Goal: Find specific fact: Find specific fact

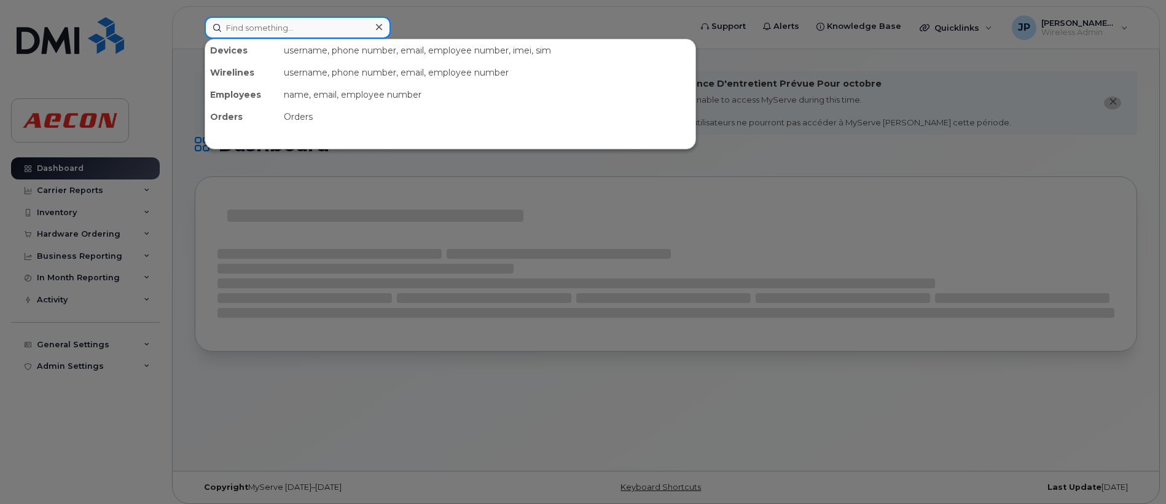
click at [316, 22] on input at bounding box center [298, 28] width 186 height 22
paste input ": [PHONE_NUMBER]"
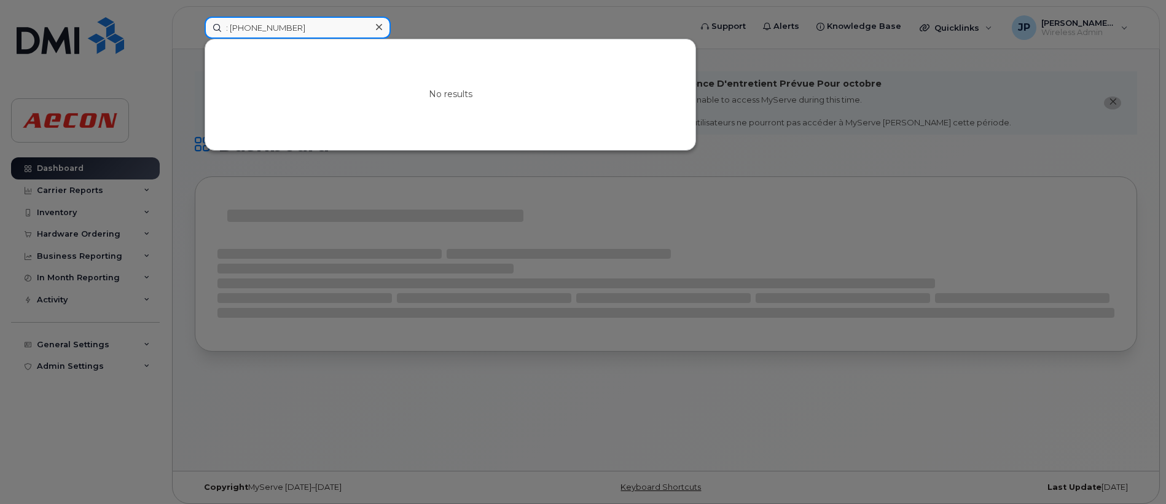
click at [231, 25] on input ": [PHONE_NUMBER]" at bounding box center [298, 28] width 186 height 22
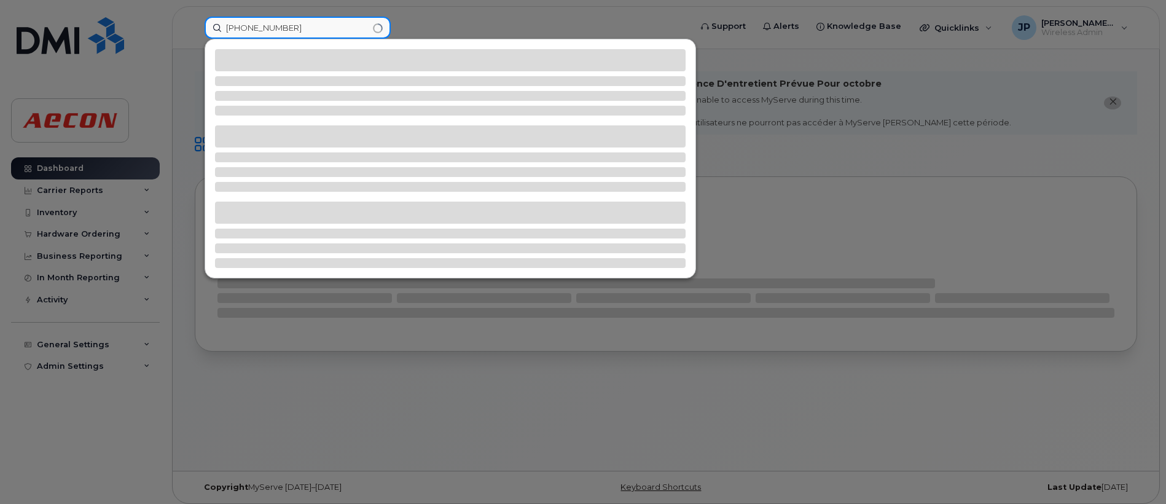
type input "[PHONE_NUMBER]"
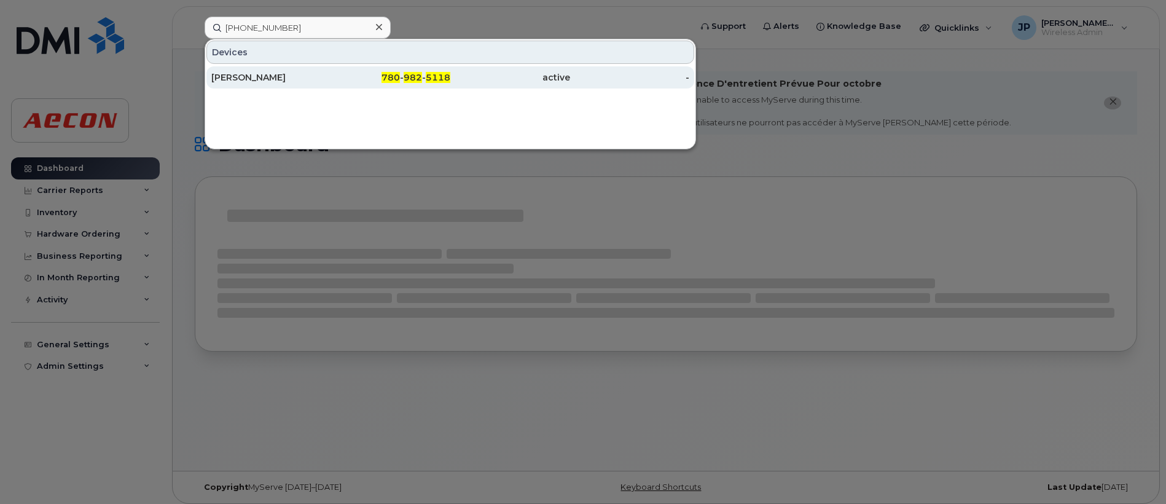
click at [266, 84] on div "[PERSON_NAME]" at bounding box center [271, 77] width 120 height 22
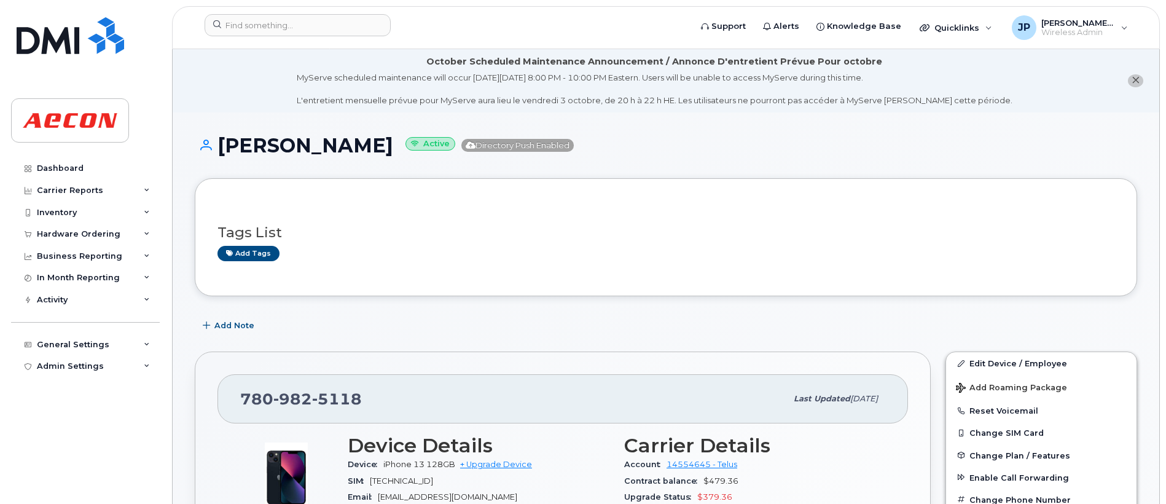
click at [850, 401] on span "Sep 22, 2025" at bounding box center [864, 398] width 28 height 9
drag, startPoint x: 892, startPoint y: 400, endPoint x: 766, endPoint y: 396, distance: 125.4
click at [766, 396] on div "780 982 5118 Last updated Sep 22, 2025" at bounding box center [563, 398] width 691 height 49
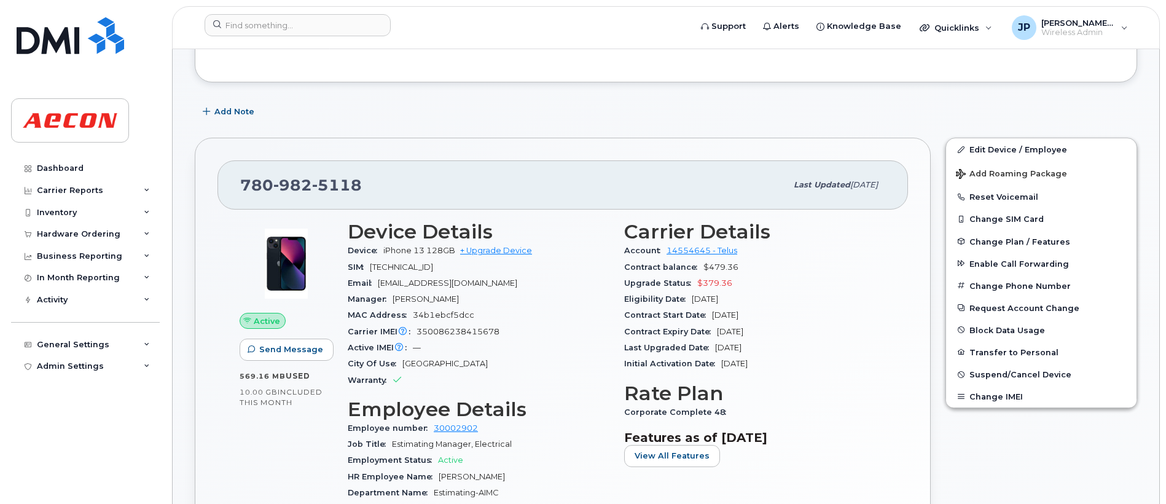
scroll to position [218, 0]
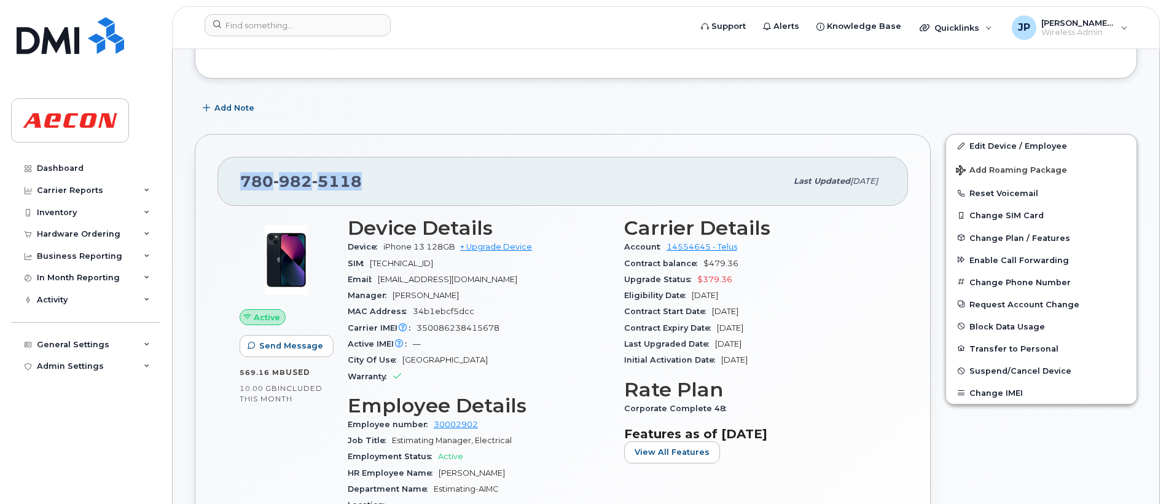
drag, startPoint x: 235, startPoint y: 186, endPoint x: 367, endPoint y: 189, distance: 131.5
click at [367, 189] on div "780 982 5118 Last updated Sep 22, 2025" at bounding box center [563, 181] width 691 height 49
copy span "[PHONE_NUMBER]"
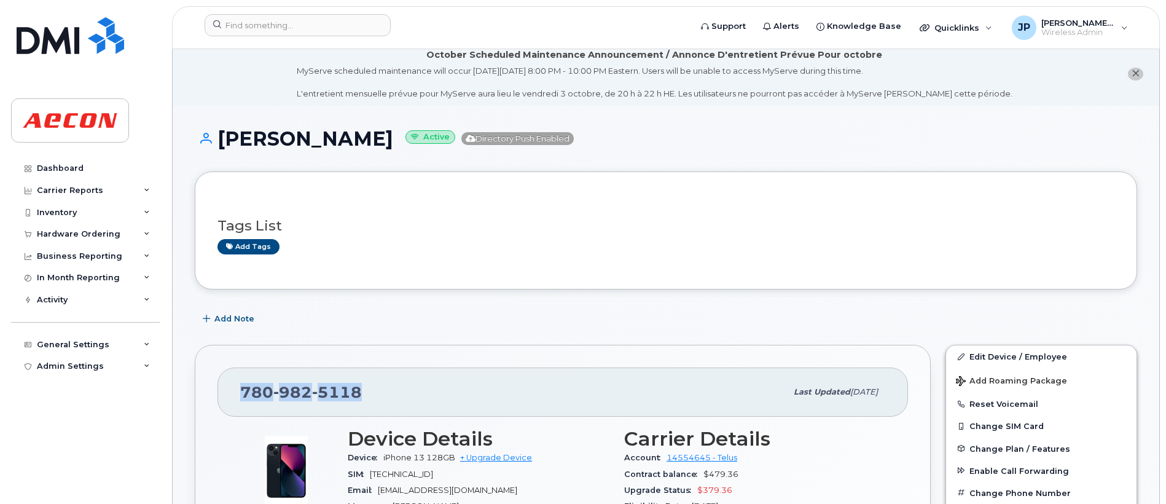
scroll to position [0, 0]
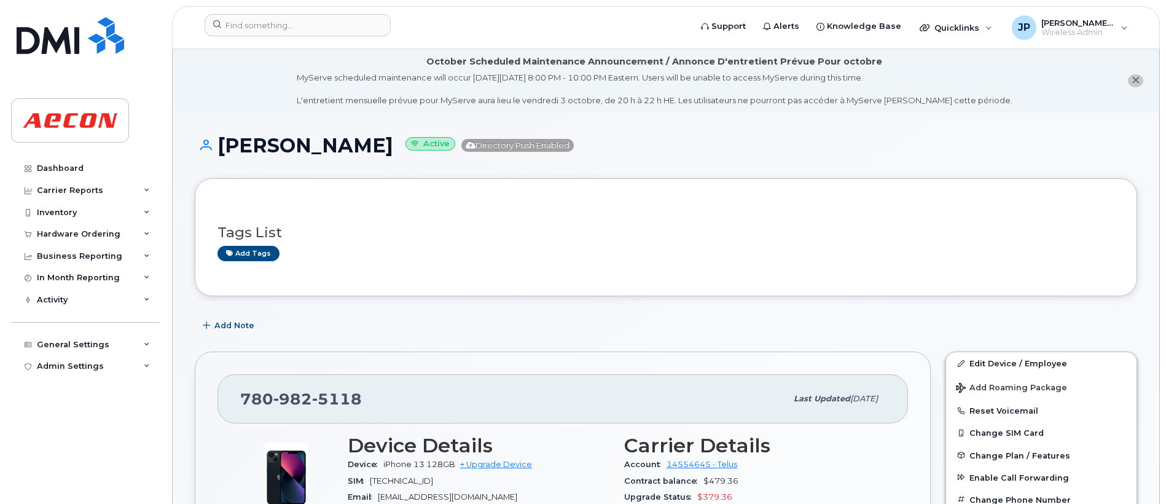
click at [861, 396] on span "Sep 22, 2025" at bounding box center [864, 398] width 28 height 9
drag, startPoint x: 375, startPoint y: 391, endPoint x: 216, endPoint y: 398, distance: 159.9
copy span "[PHONE_NUMBER]"
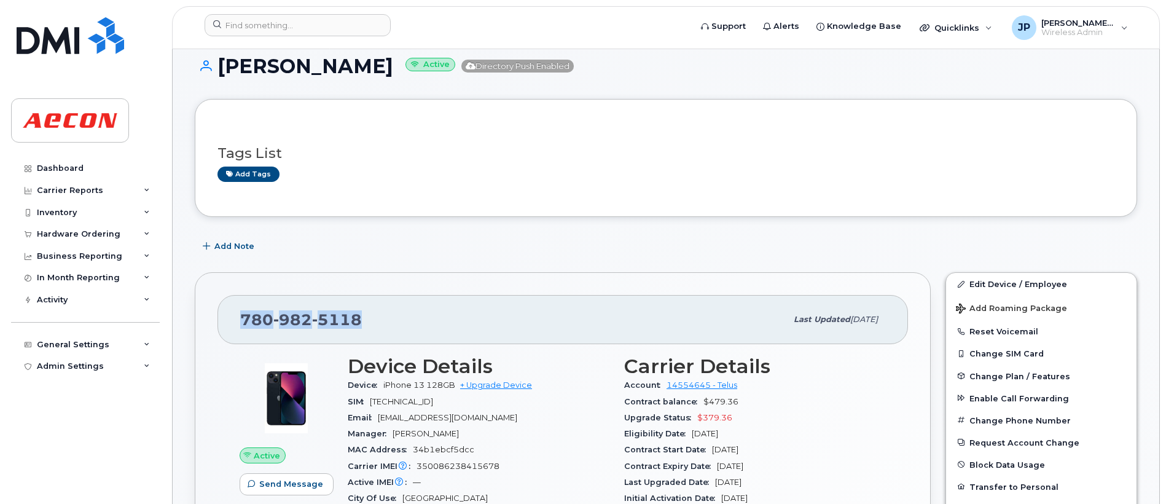
scroll to position [73, 0]
